Goal: Task Accomplishment & Management: Use online tool/utility

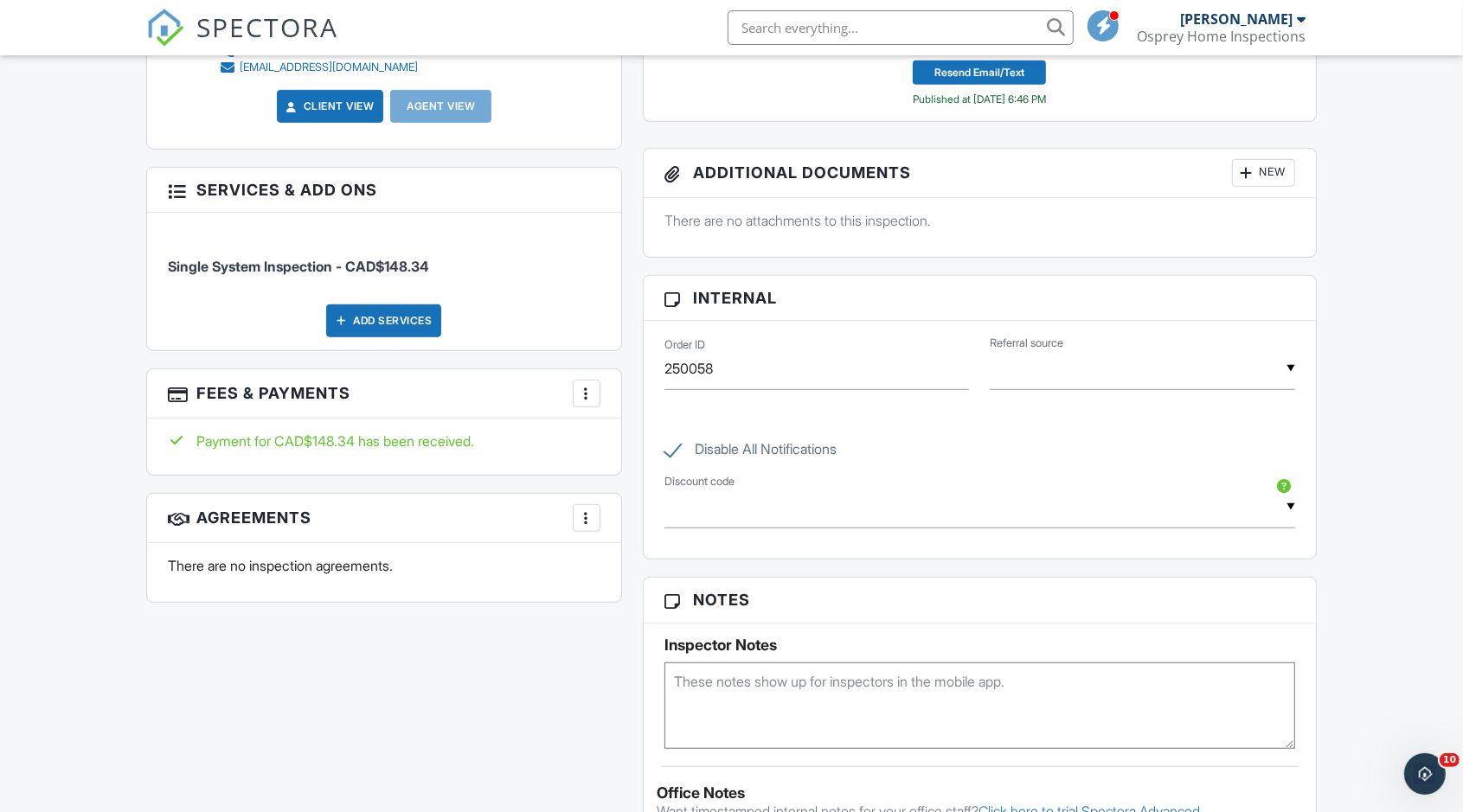
scroll to position [865, 0]
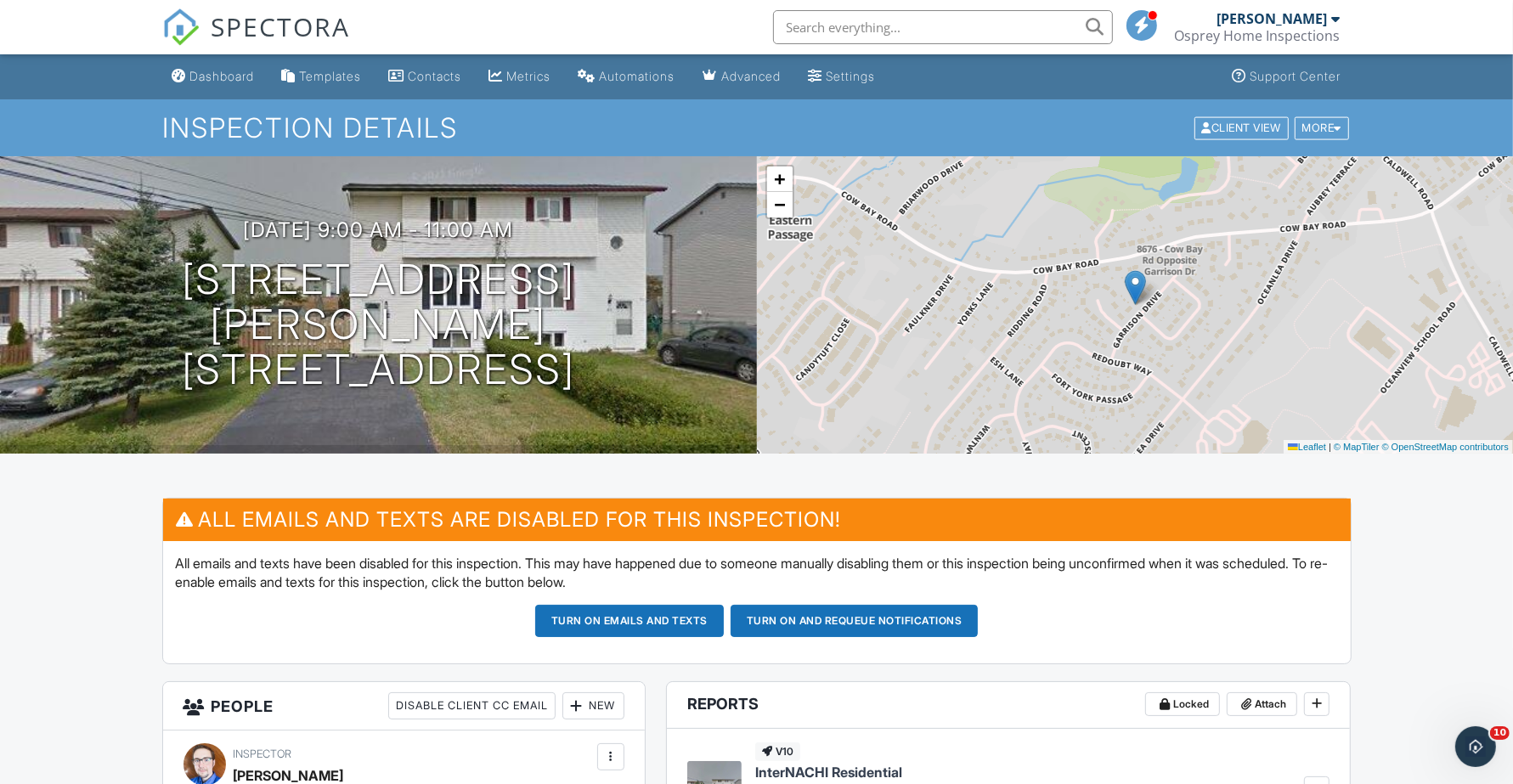
click at [226, 71] on div "Dashboard" at bounding box center [222, 76] width 64 height 15
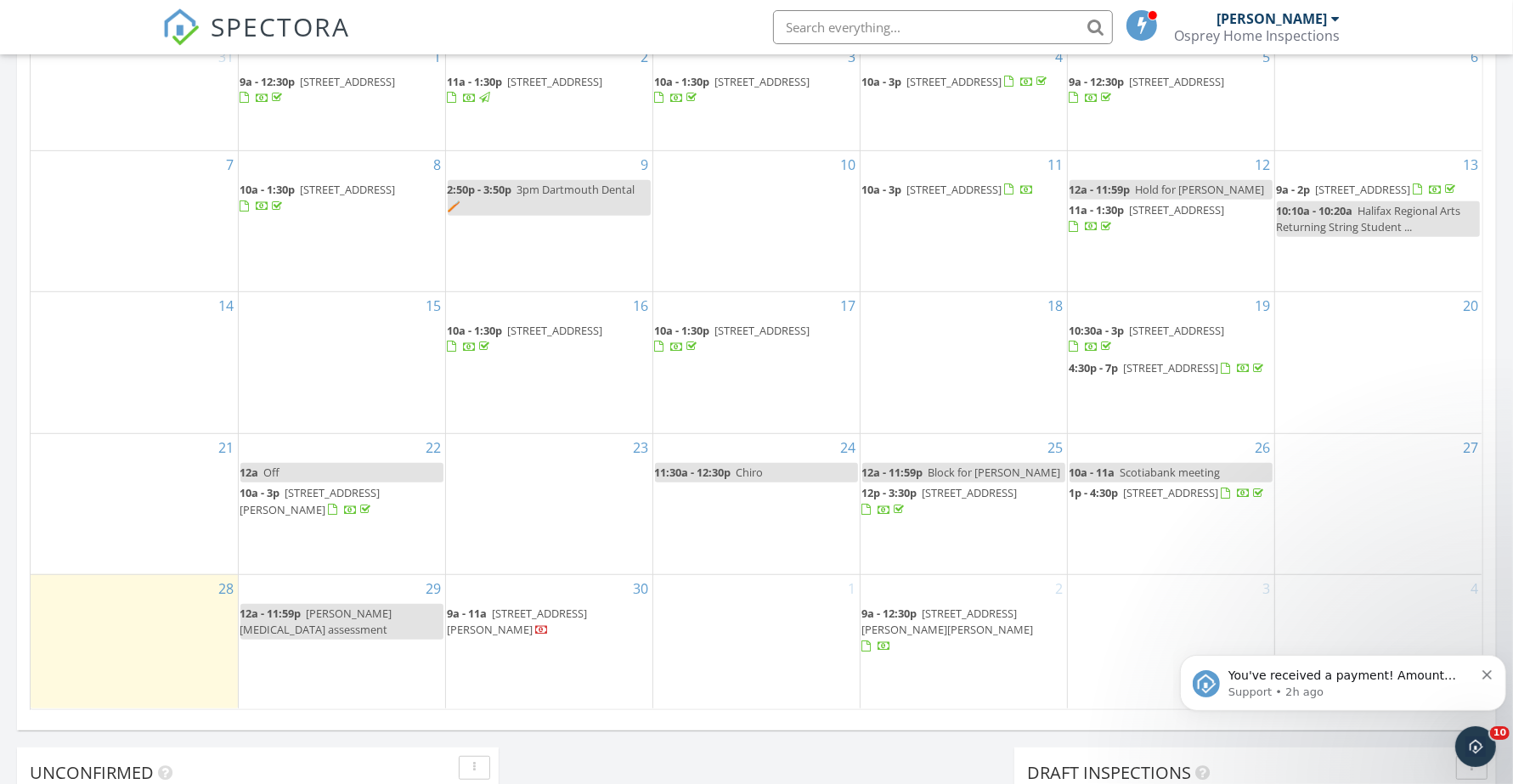
click at [1341, 678] on span "You've received a payment! Amount CAD$560.00 Fee CAD$0.00 Net CAD$560.00 Transa…" at bounding box center [1348, 776] width 242 height 217
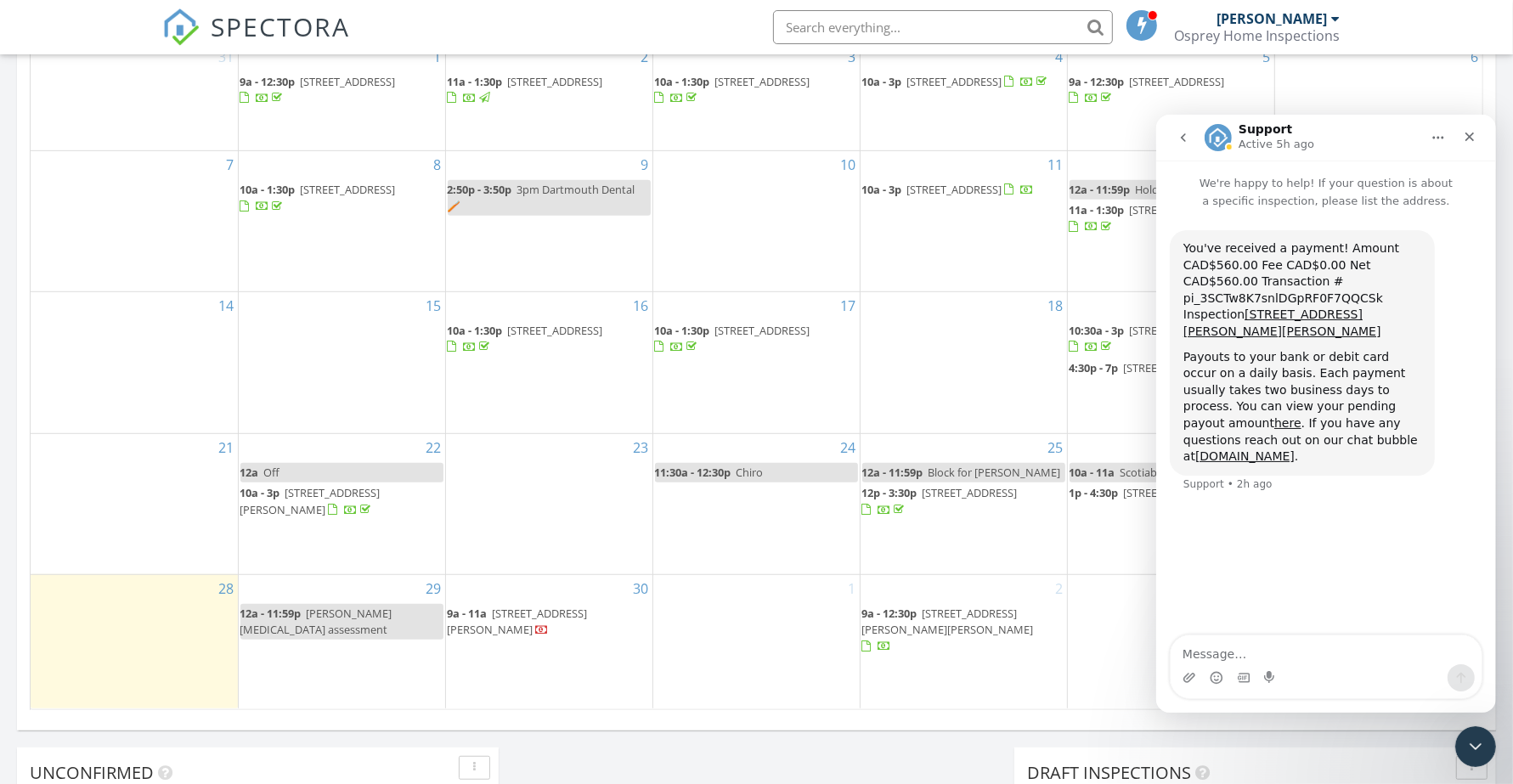
click at [1470, 136] on icon "Close" at bounding box center [1469, 135] width 14 height 14
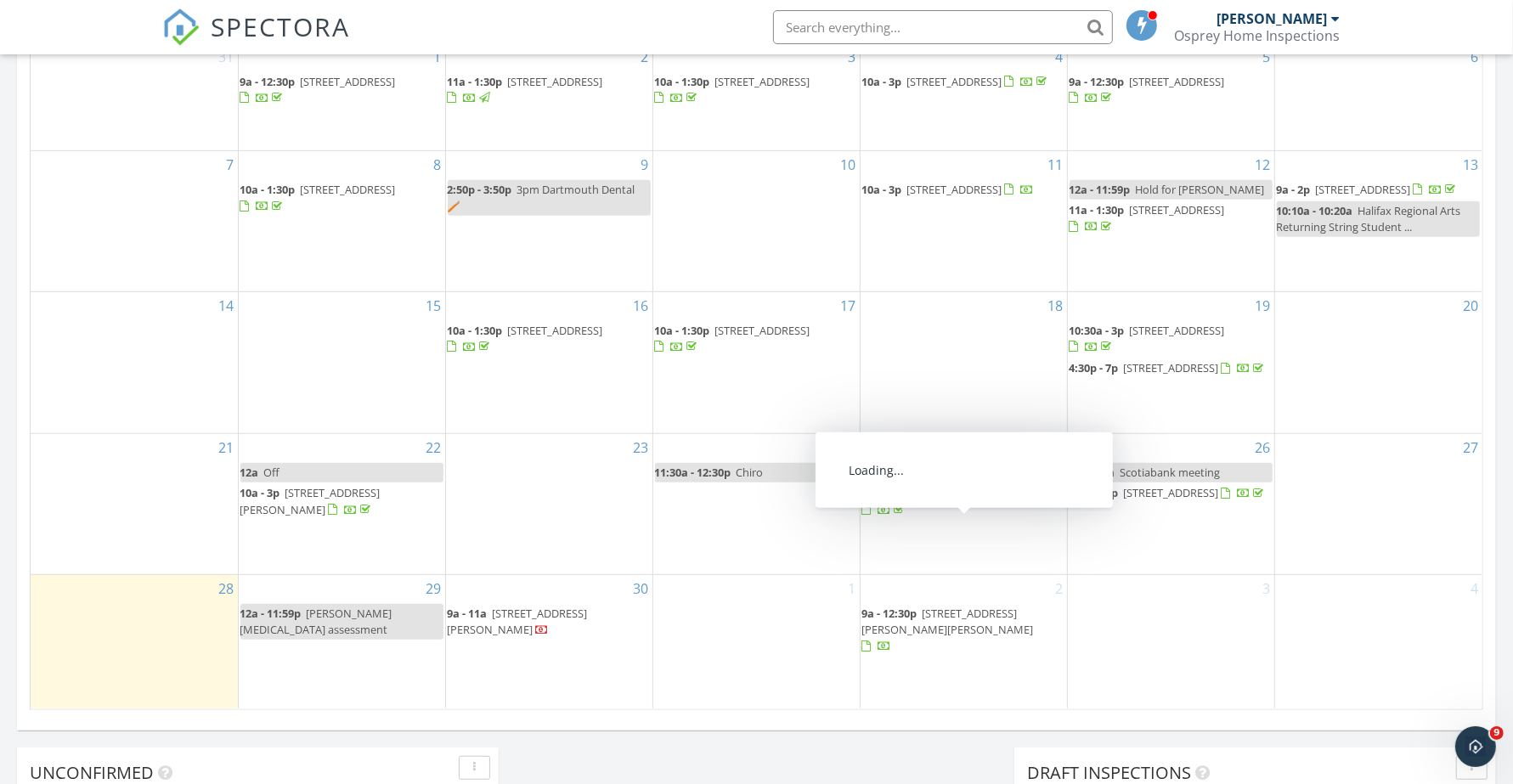
click at [973, 500] on span "15 Maranatha Dr, Fall River B2T 1E5" at bounding box center [970, 492] width 95 height 15
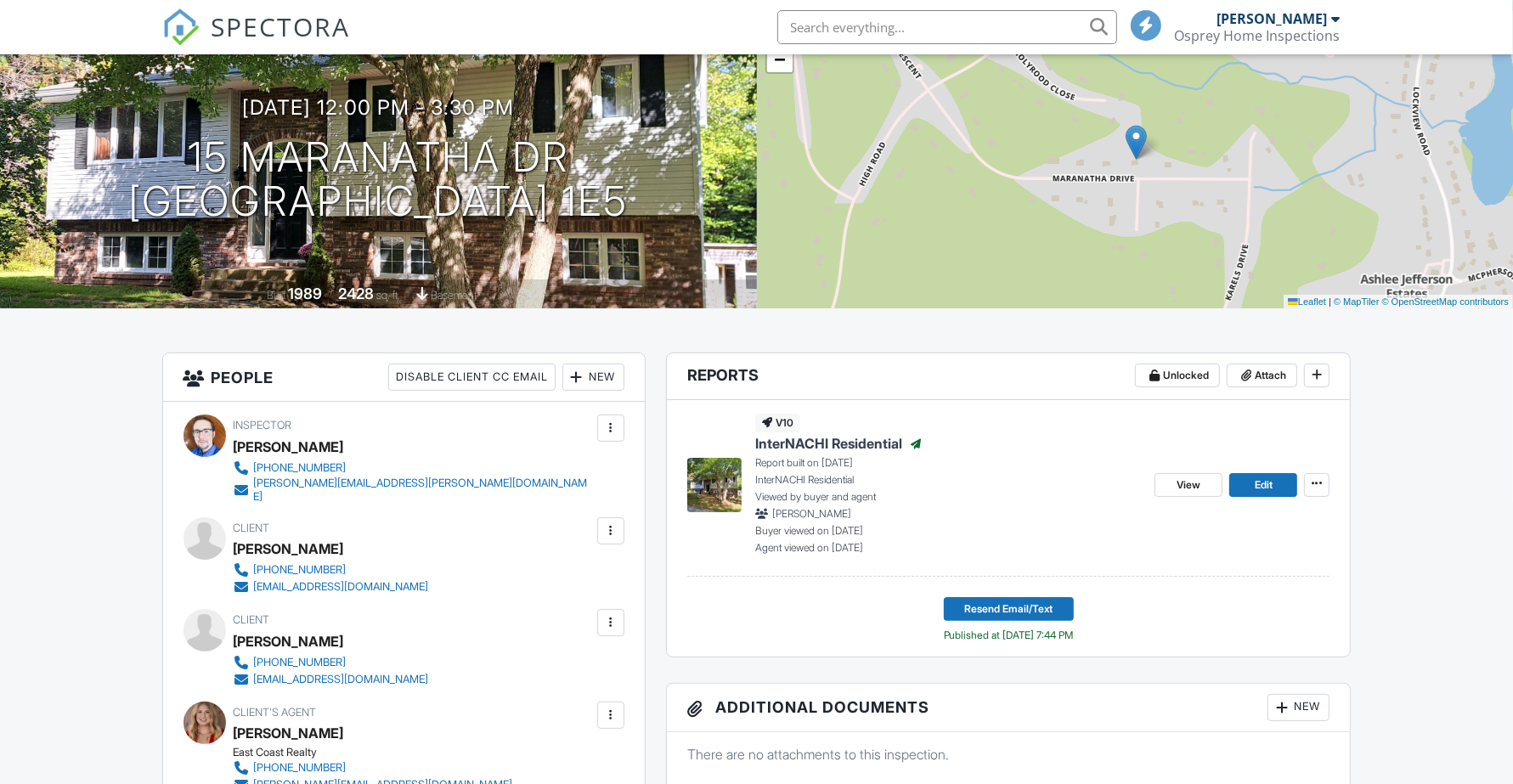
scroll to position [212, 0]
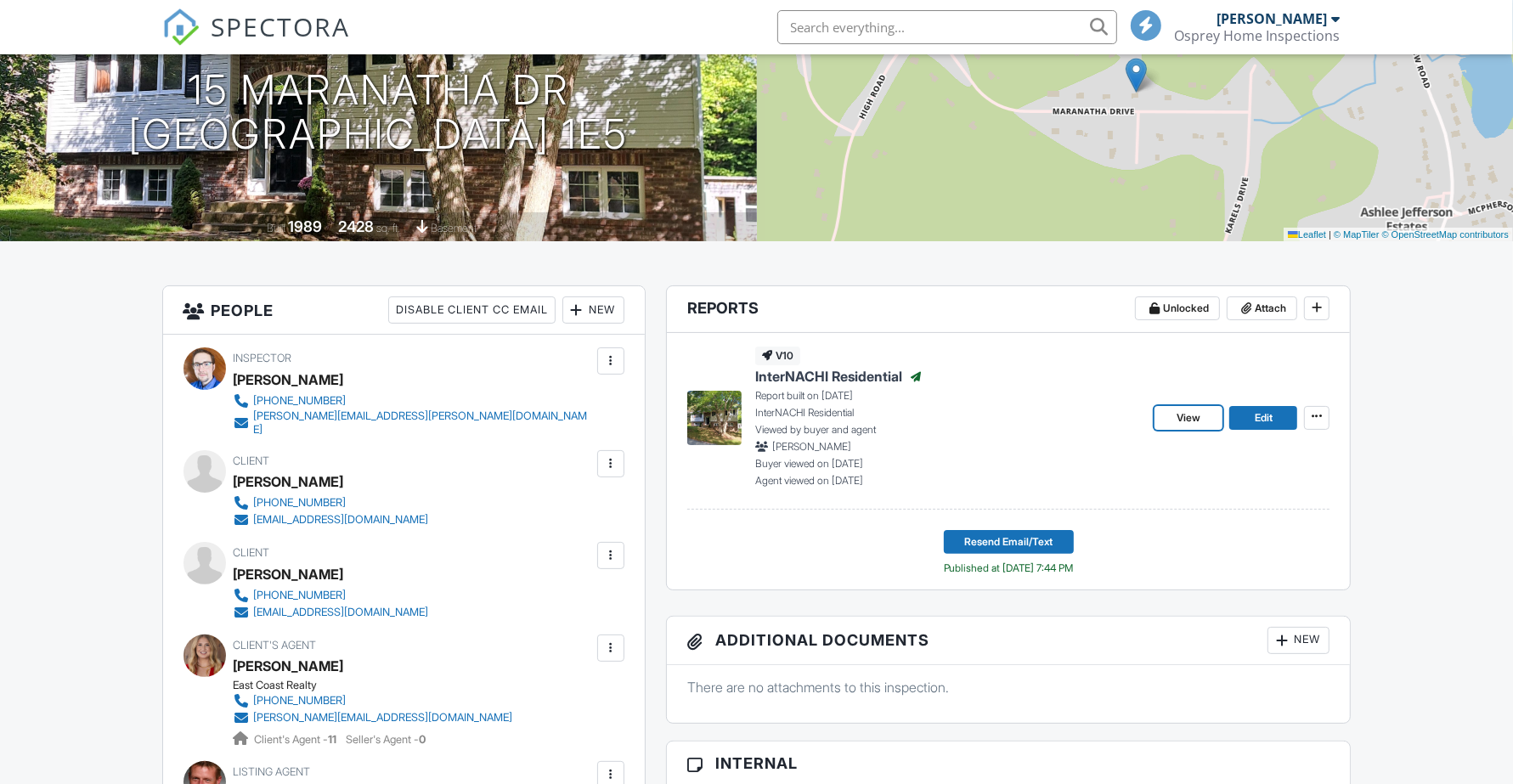
click at [1174, 418] on link "View" at bounding box center [1188, 418] width 68 height 24
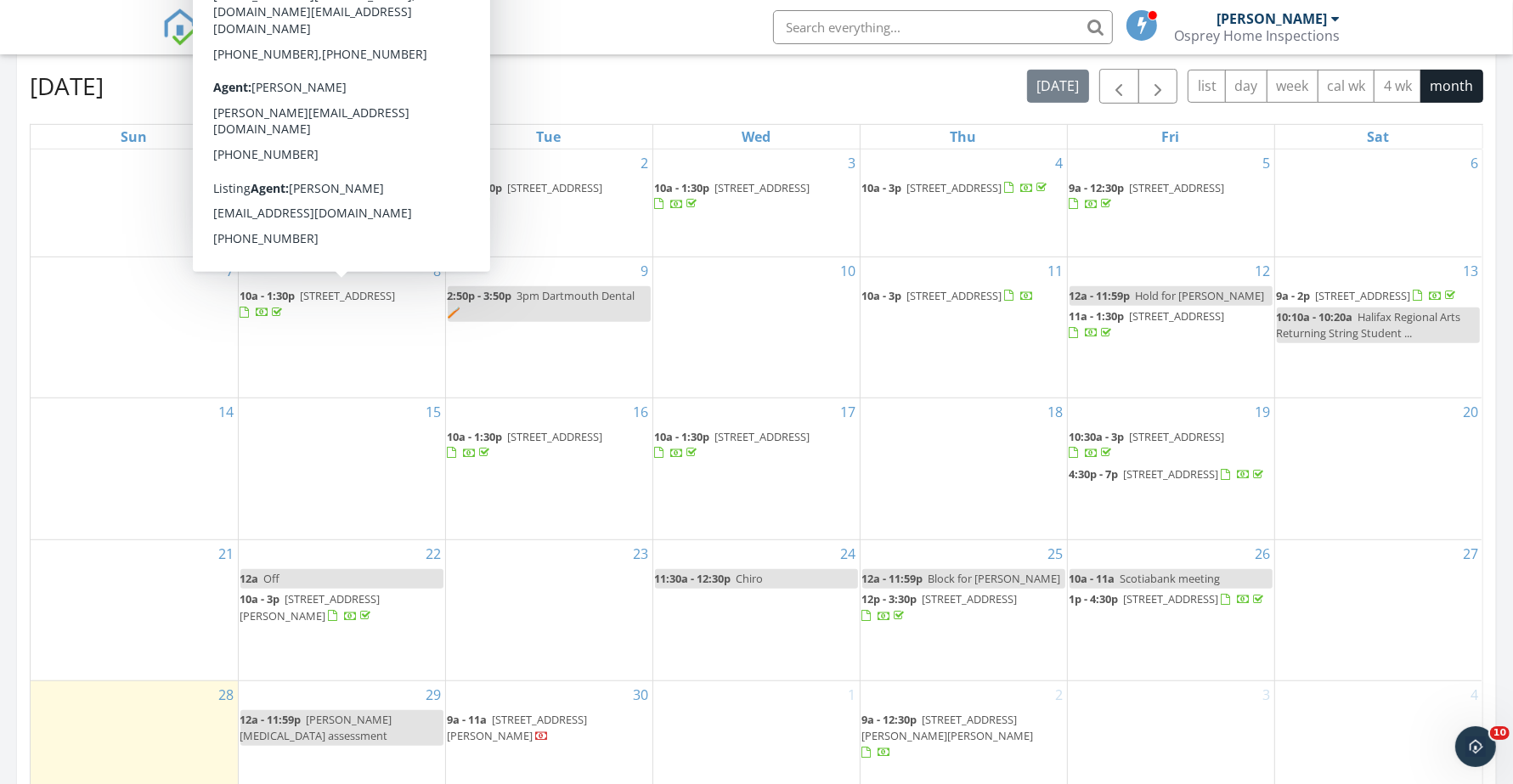
click at [330, 297] on span "[STREET_ADDRESS]" at bounding box center [348, 295] width 95 height 15
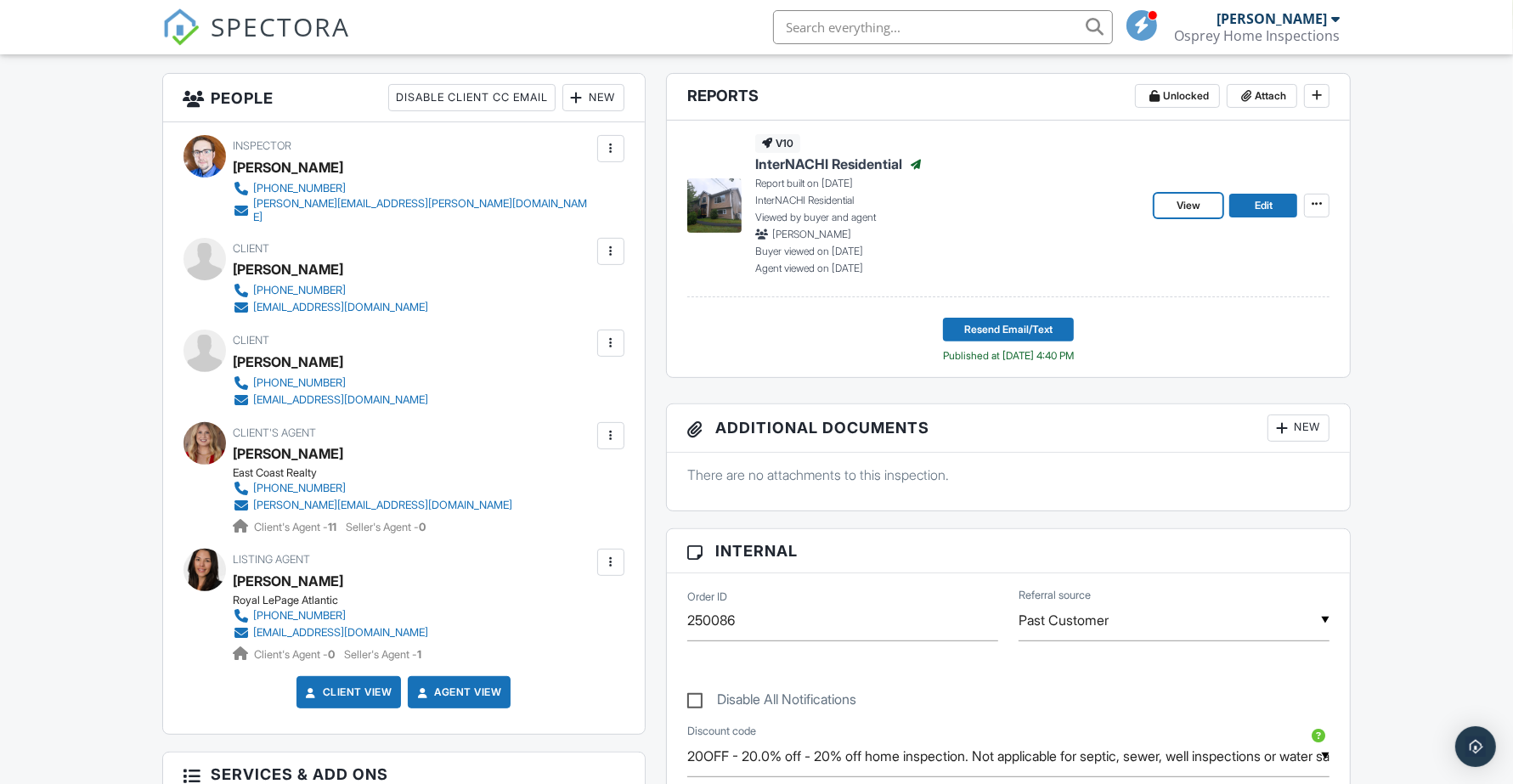
click at [1194, 205] on span "View" at bounding box center [1188, 205] width 24 height 17
